Goal: Use online tool/utility: Use online tool/utility

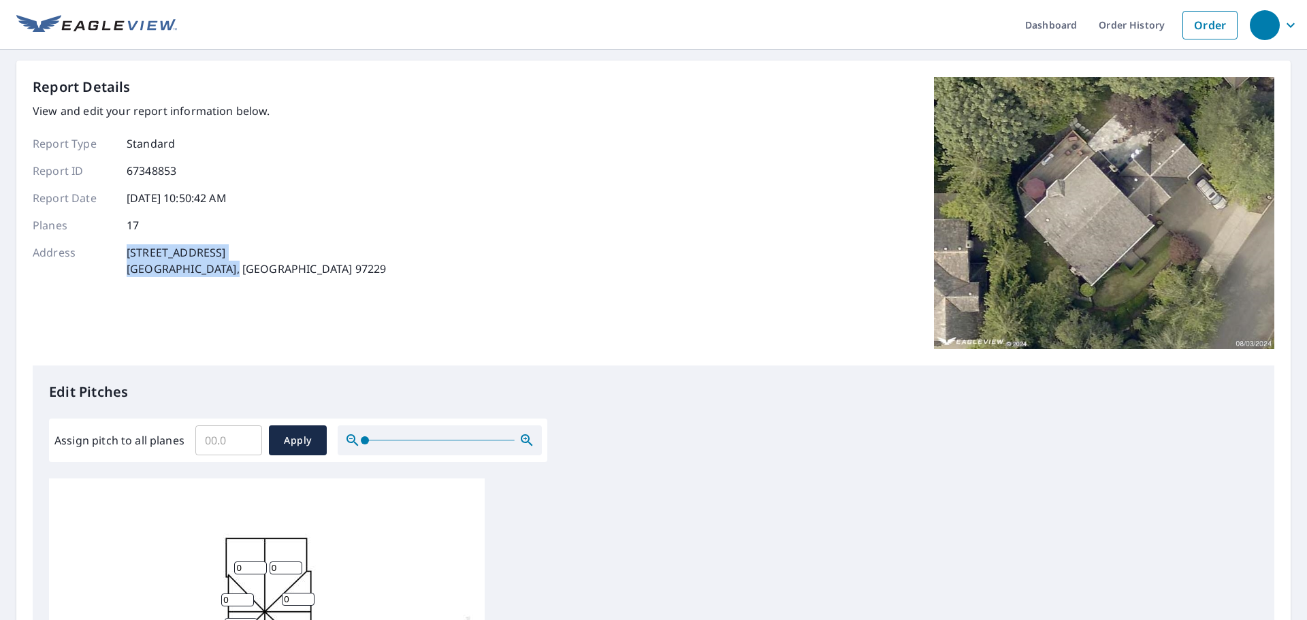
drag, startPoint x: 128, startPoint y: 250, endPoint x: 252, endPoint y: 267, distance: 125.0
click at [252, 267] on div "Address [STREET_ADDRESS][PERSON_NAME]" at bounding box center [209, 260] width 353 height 33
copy p "[STREET_ADDRESS][PERSON_NAME]"
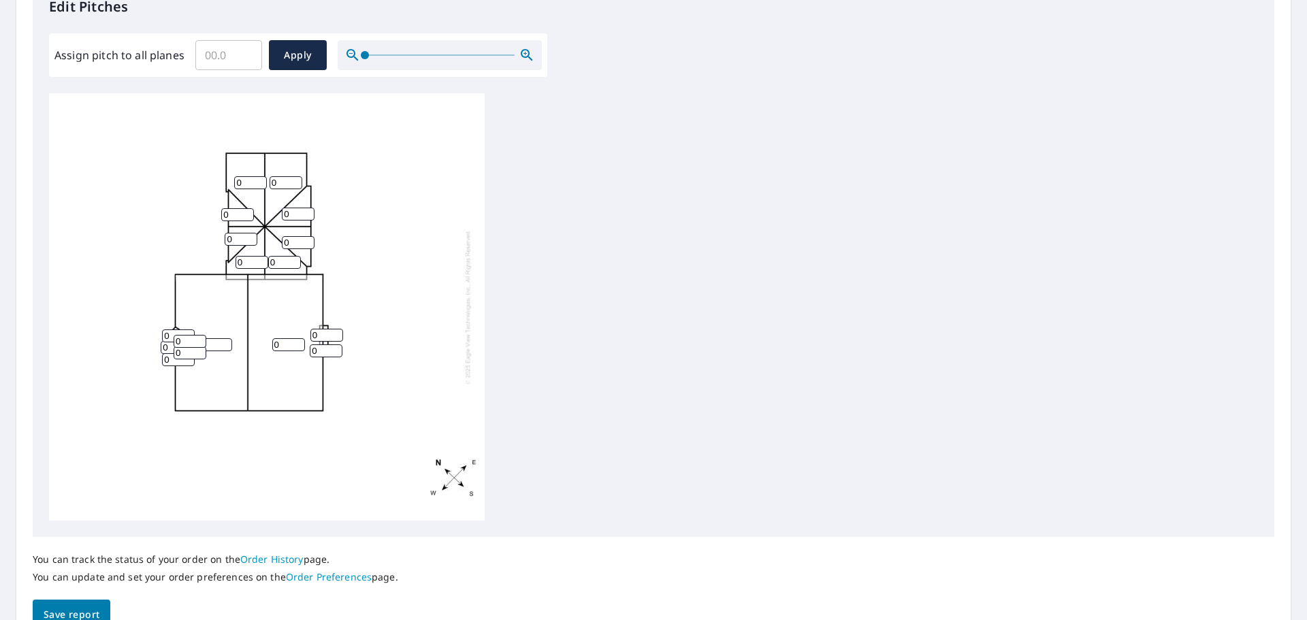
scroll to position [408, 0]
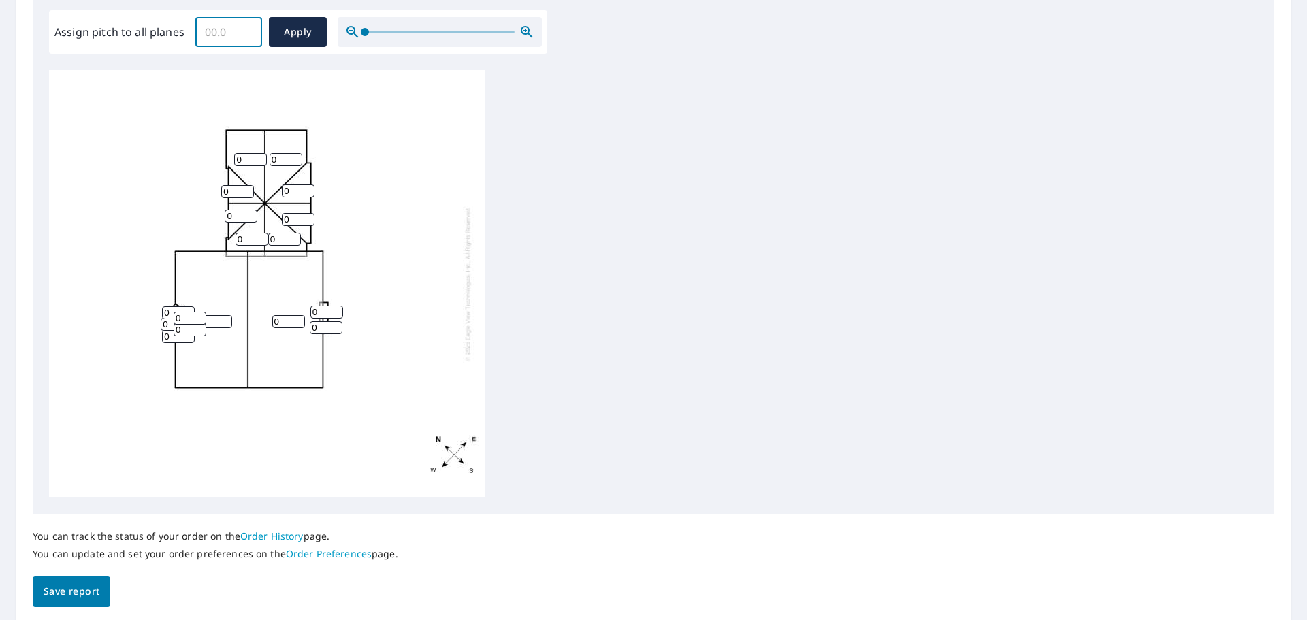
click at [214, 34] on input "Assign pitch to all planes" at bounding box center [228, 32] width 67 height 38
type input "10"
click at [285, 35] on span "Apply" at bounding box center [298, 32] width 36 height 17
type input "10"
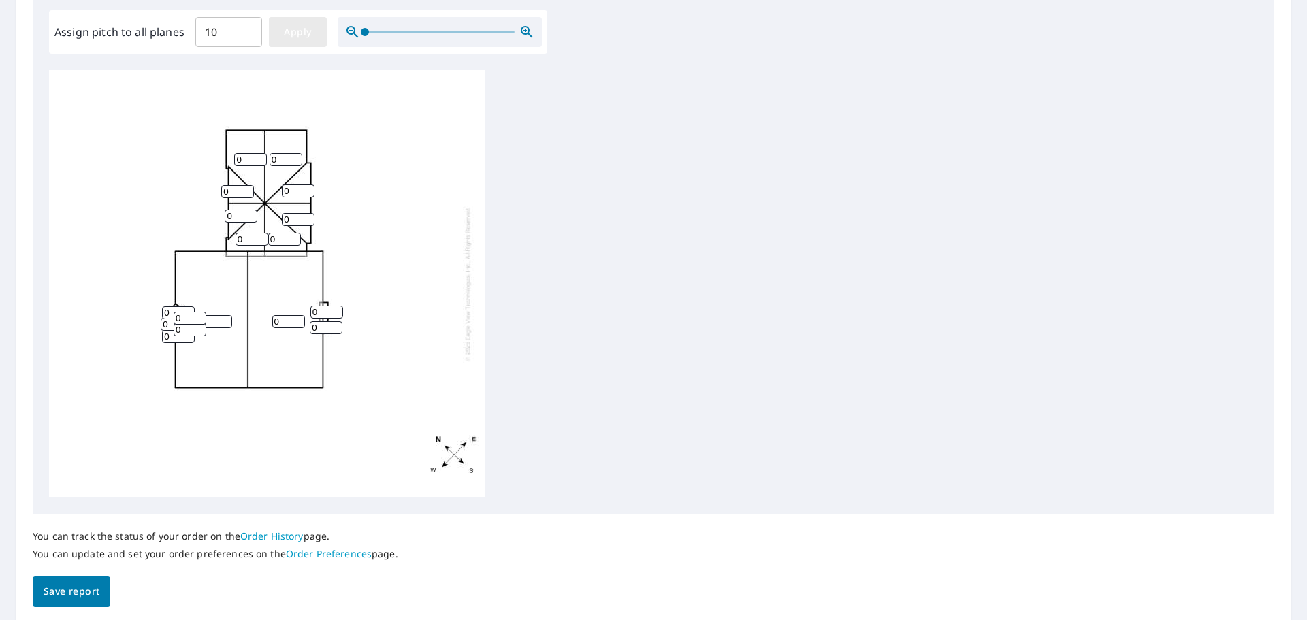
type input "10"
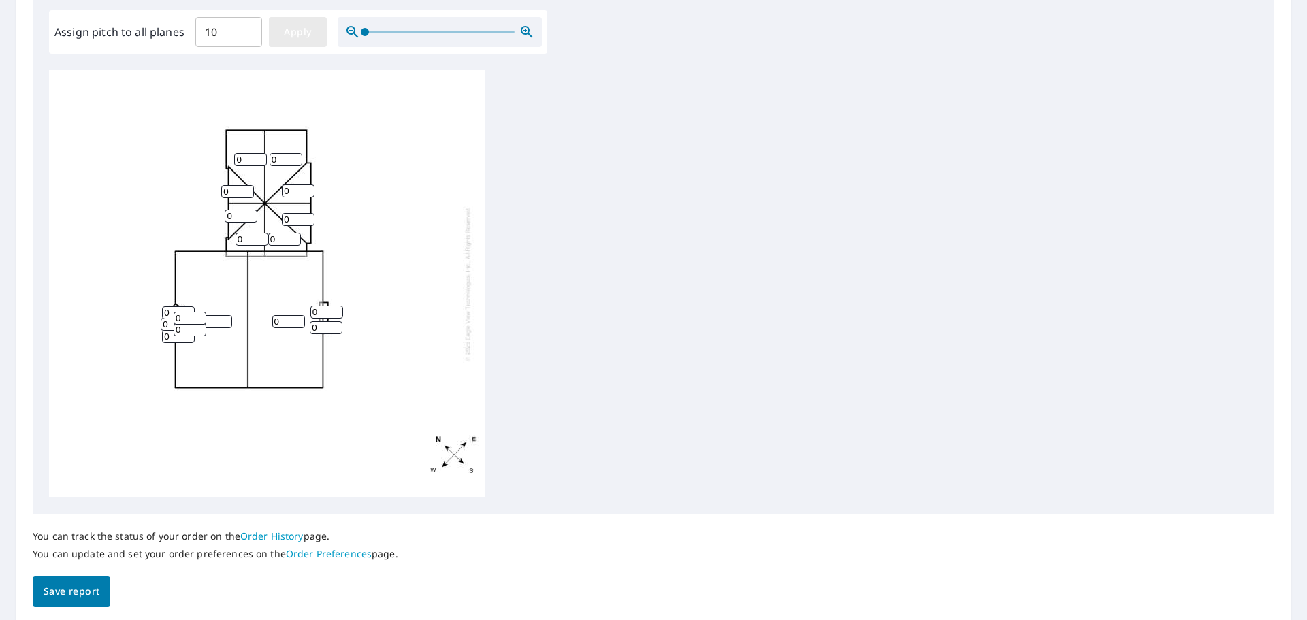
type input "10"
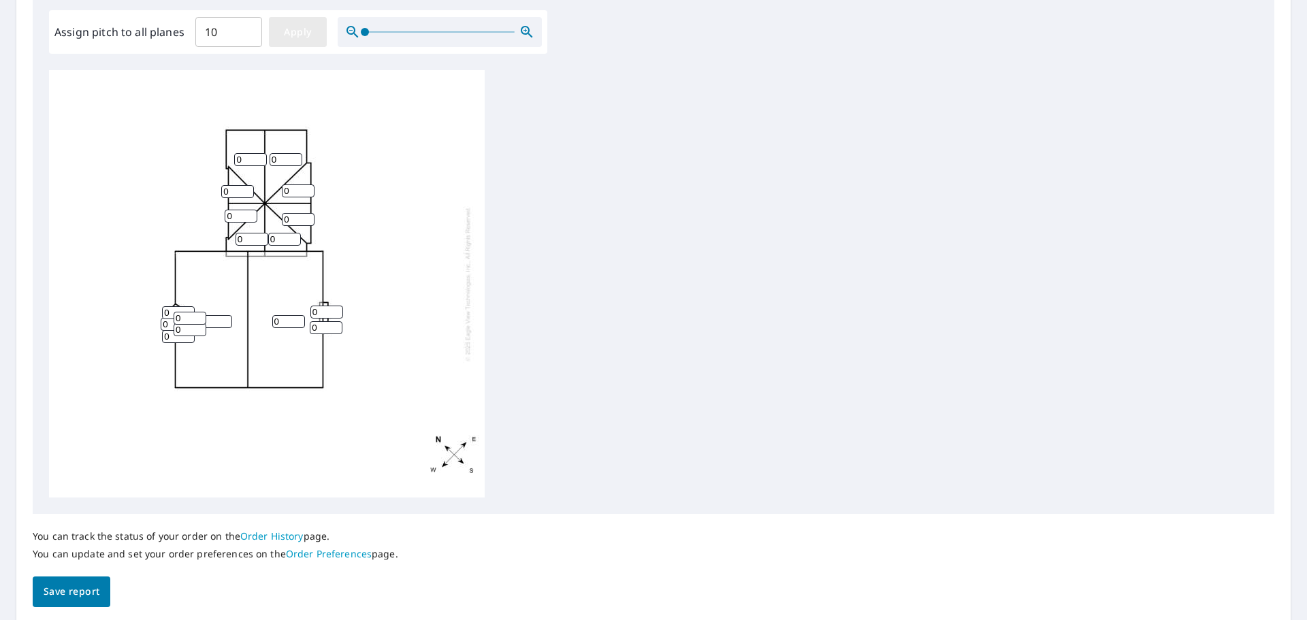
type input "10"
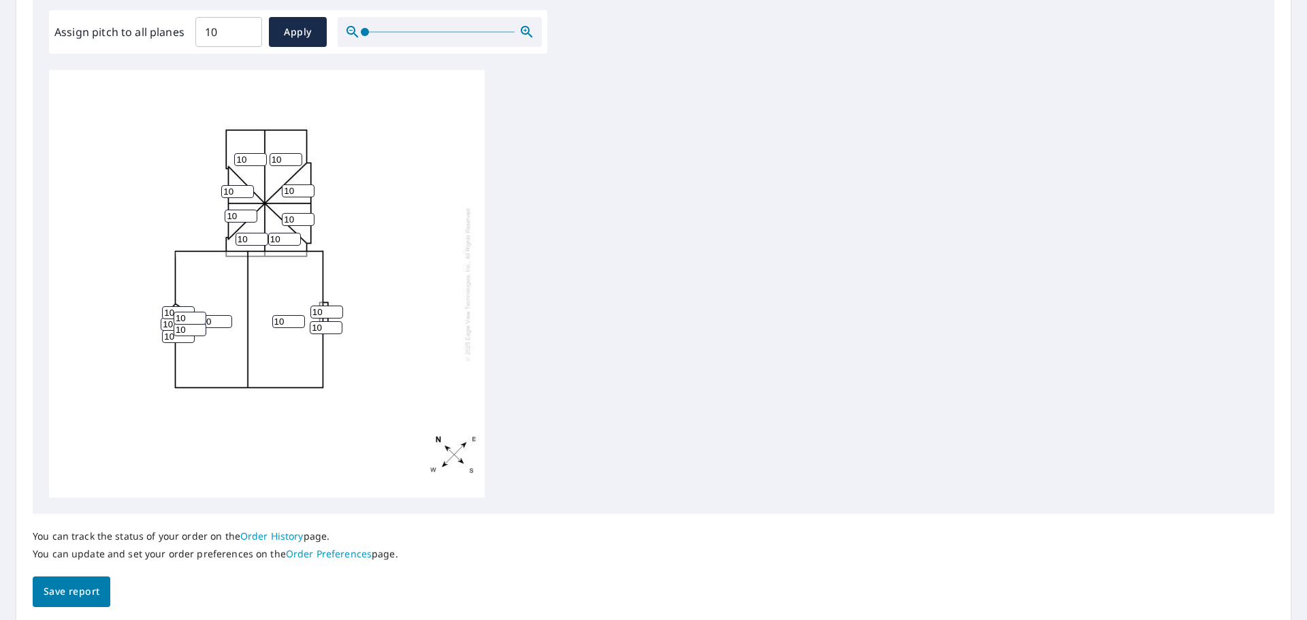
drag, startPoint x: 283, startPoint y: 157, endPoint x: 249, endPoint y: 157, distance: 34.0
click at [249, 157] on div "10 10 10 10 10 10 10 10 10 10 10 10 10 10 10 10 10" at bounding box center [267, 283] width 436 height 427
type input "12"
drag, startPoint x: 248, startPoint y: 160, endPoint x: 223, endPoint y: 160, distance: 25.9
click at [223, 160] on div "10 10 12 10 10 10 10 10 10 10 10 10 10 10 10 10 10" at bounding box center [267, 283] width 436 height 427
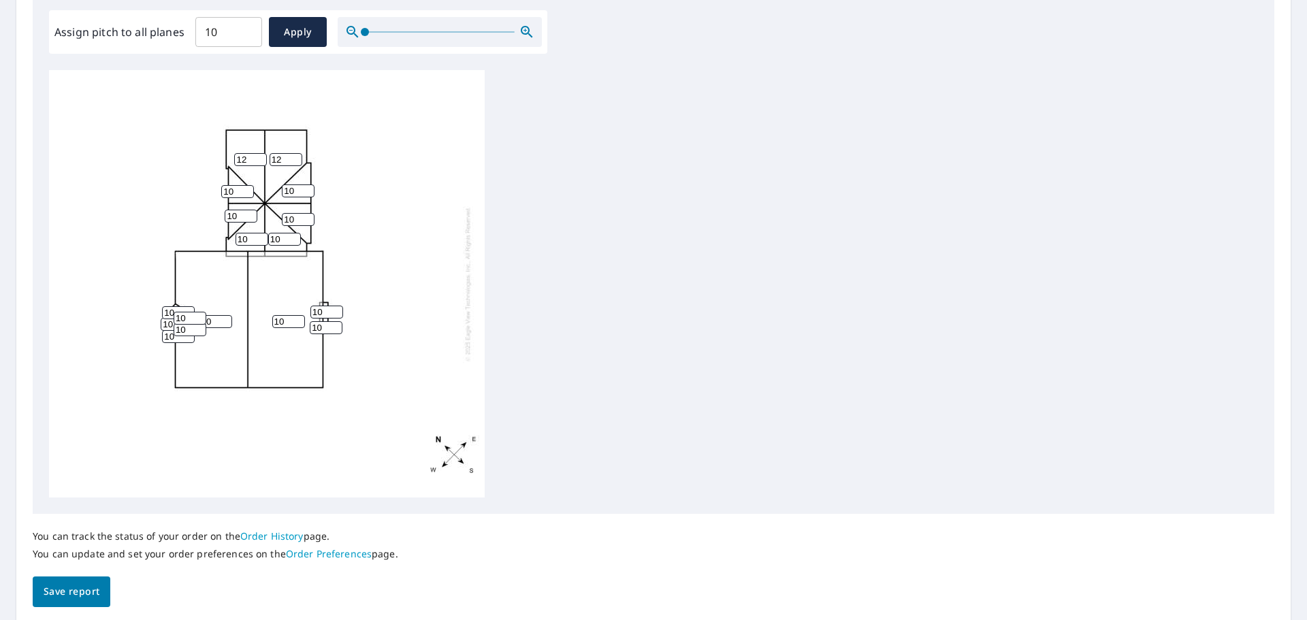
type input "12"
click at [246, 186] on input "11" at bounding box center [237, 191] width 33 height 13
type input "12"
click at [246, 186] on input "12" at bounding box center [237, 191] width 33 height 13
click at [247, 212] on input "11" at bounding box center [241, 216] width 33 height 13
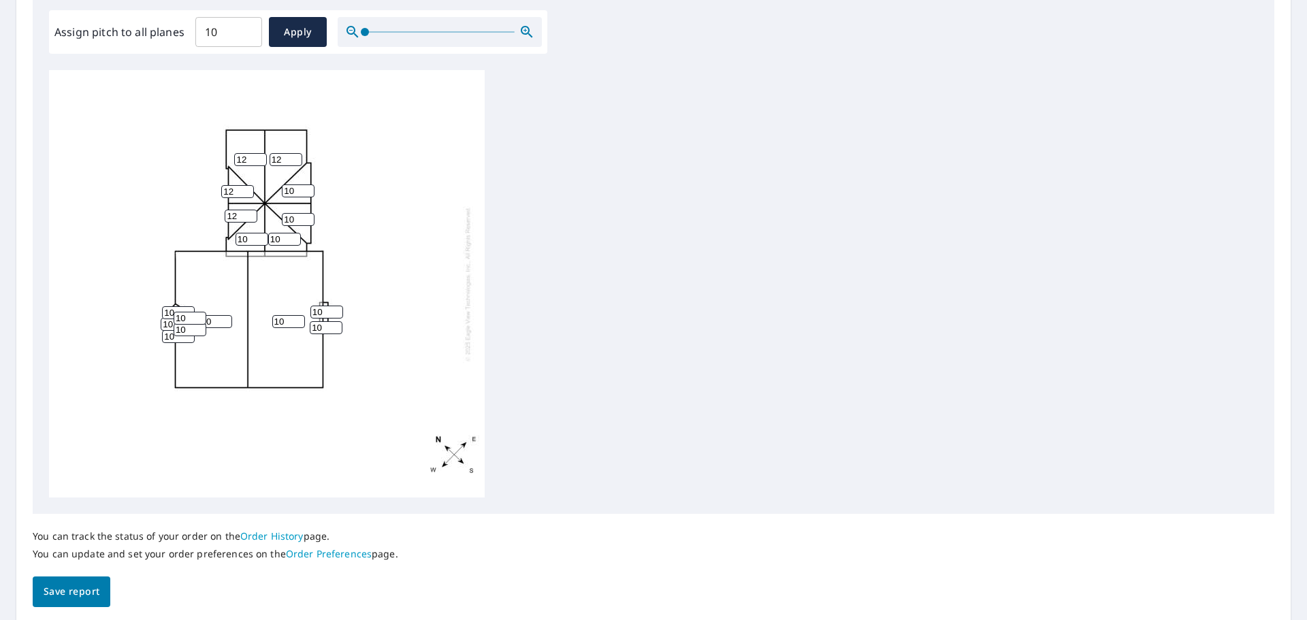
type input "12"
click at [247, 212] on input "12" at bounding box center [241, 216] width 33 height 13
click at [308, 188] on input "11" at bounding box center [298, 190] width 33 height 13
type input "12"
click at [308, 188] on input "12" at bounding box center [298, 190] width 33 height 13
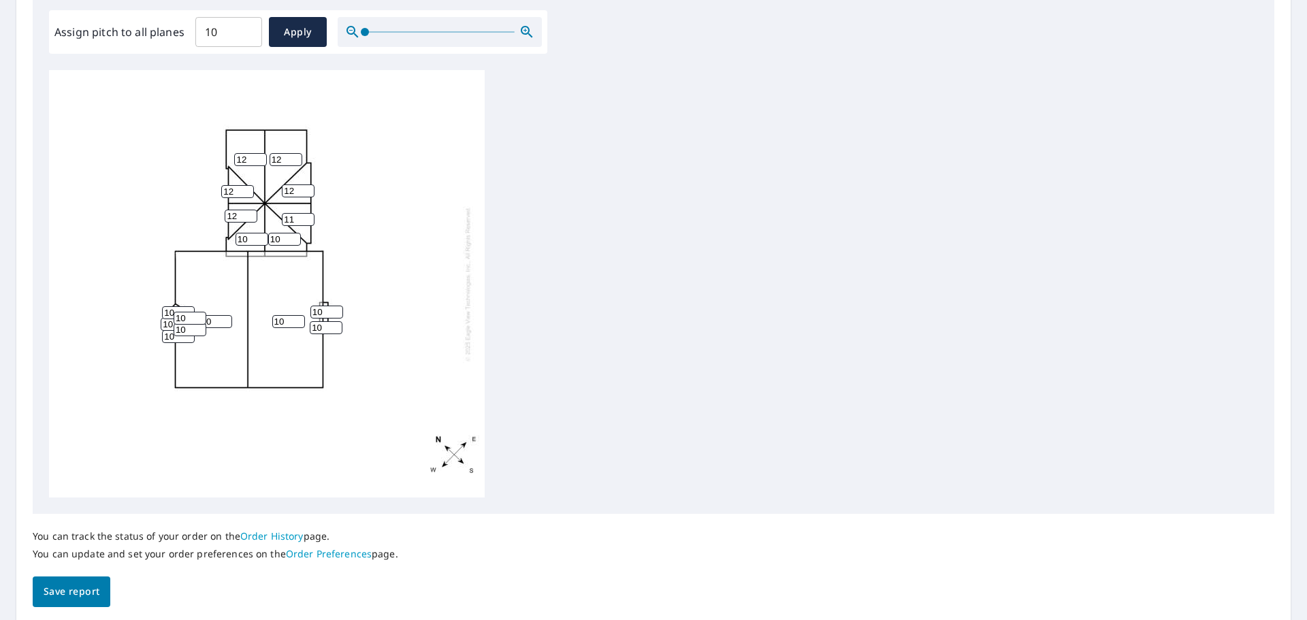
click at [308, 217] on input "11" at bounding box center [298, 219] width 33 height 13
type input "12"
click at [308, 217] on input "12" at bounding box center [298, 219] width 33 height 13
click at [293, 237] on input "11" at bounding box center [284, 239] width 33 height 13
type input "12"
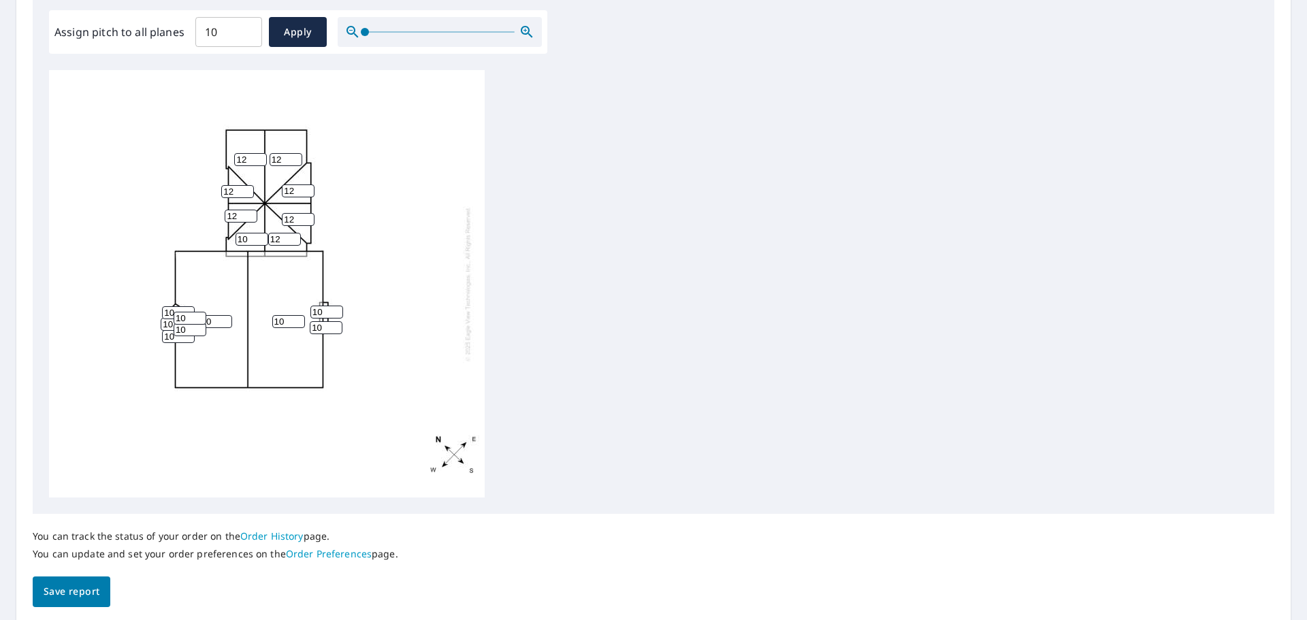
click at [293, 237] on input "12" at bounding box center [284, 239] width 33 height 13
click at [263, 237] on input "11" at bounding box center [251, 239] width 33 height 13
type input "12"
click at [263, 237] on input "12" at bounding box center [251, 239] width 33 height 13
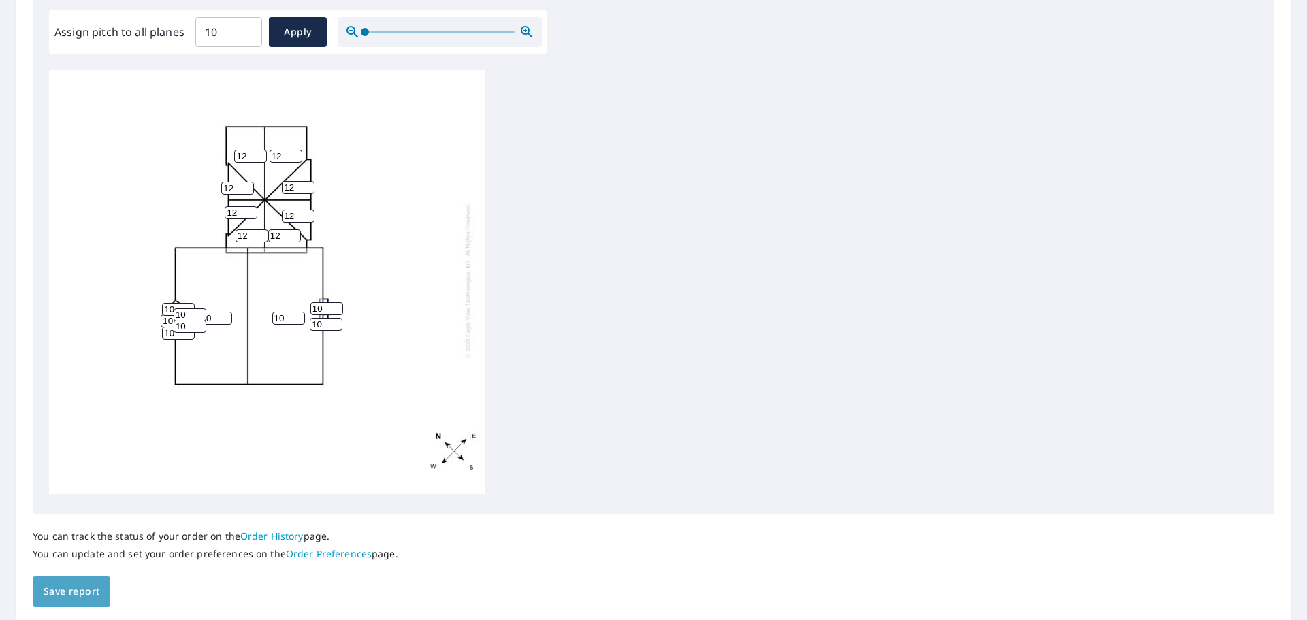
click at [59, 593] on span "Save report" at bounding box center [72, 591] width 56 height 17
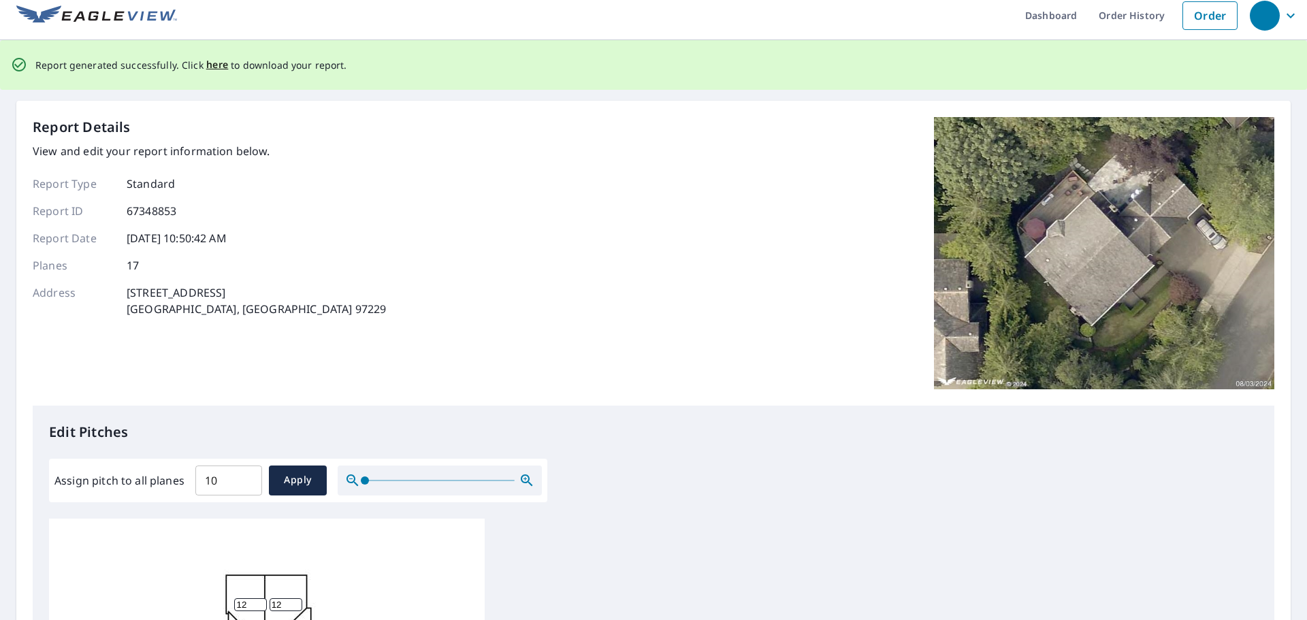
scroll to position [0, 0]
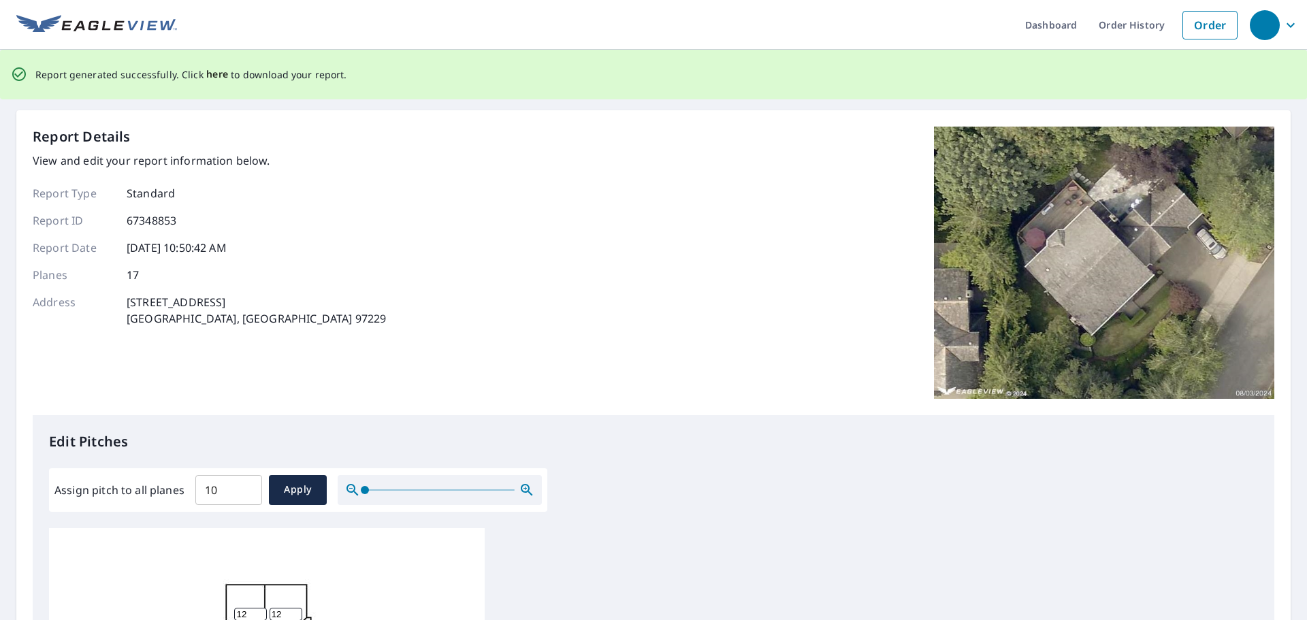
click at [221, 75] on span "here" at bounding box center [217, 74] width 22 height 17
